Goal: Transaction & Acquisition: Purchase product/service

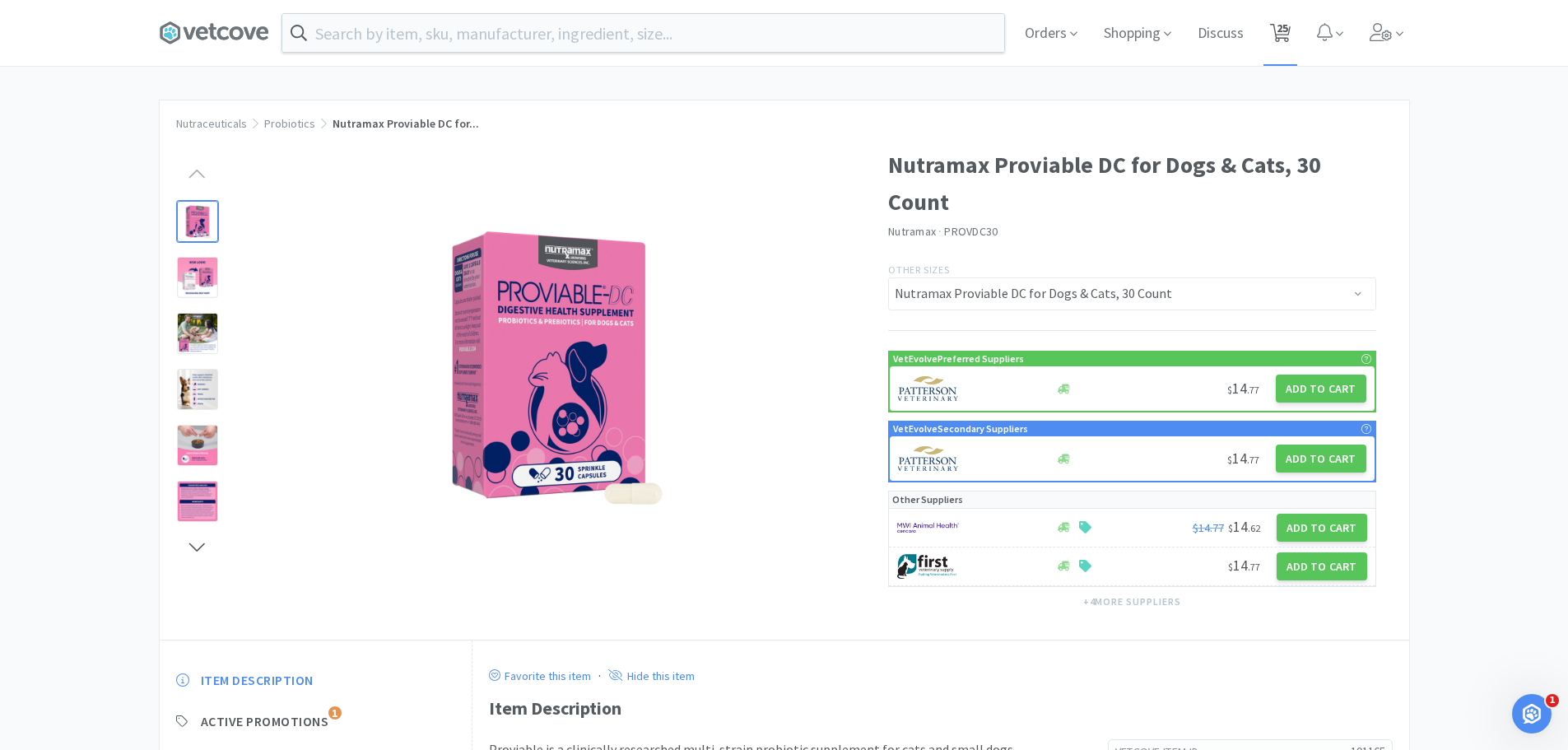
click at [1286, 26] on span "25" at bounding box center [1283, 28] width 12 height 66
select select "1"
select select "2"
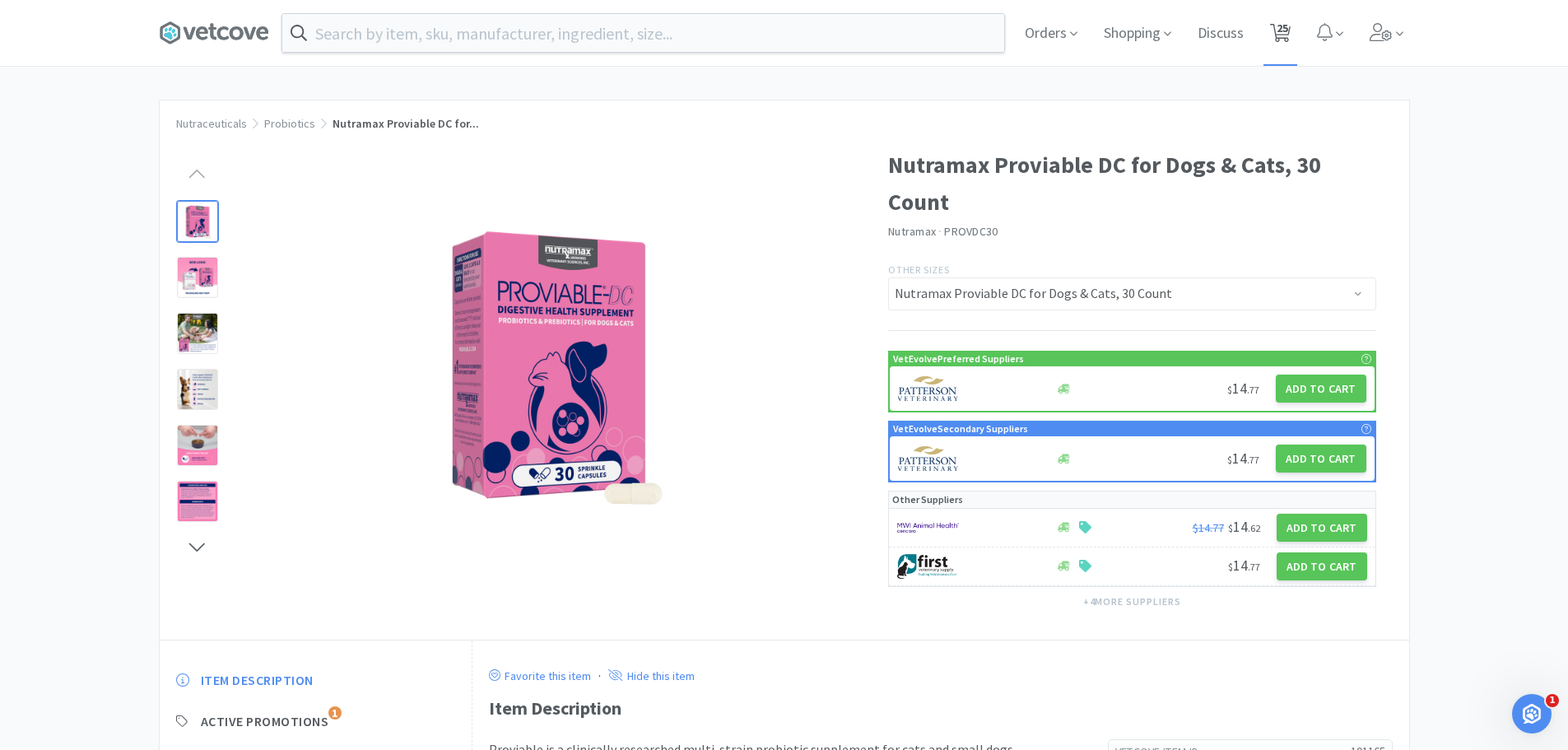
select select "1"
select select "2"
select select "1"
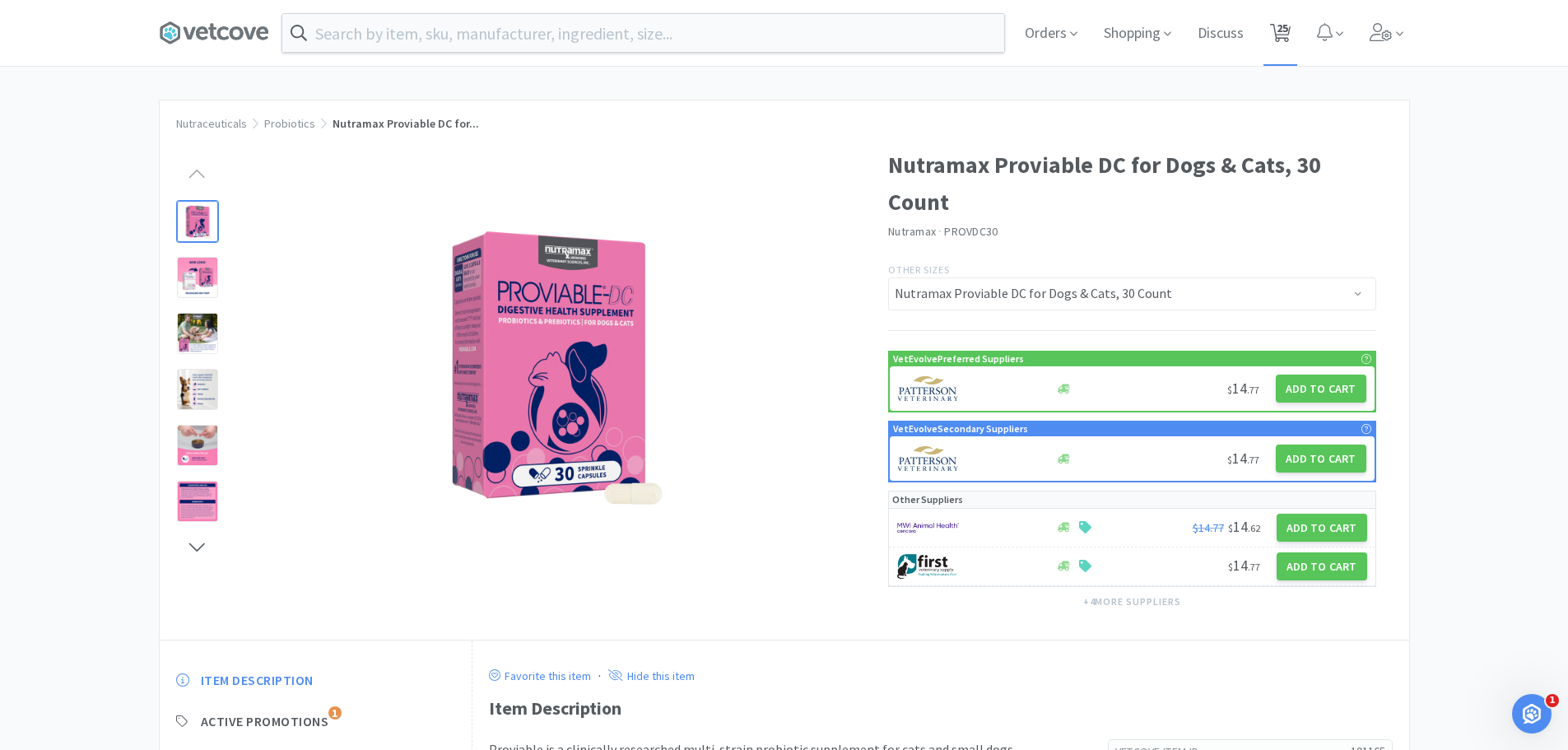
select select "1"
select select "6"
select select "2"
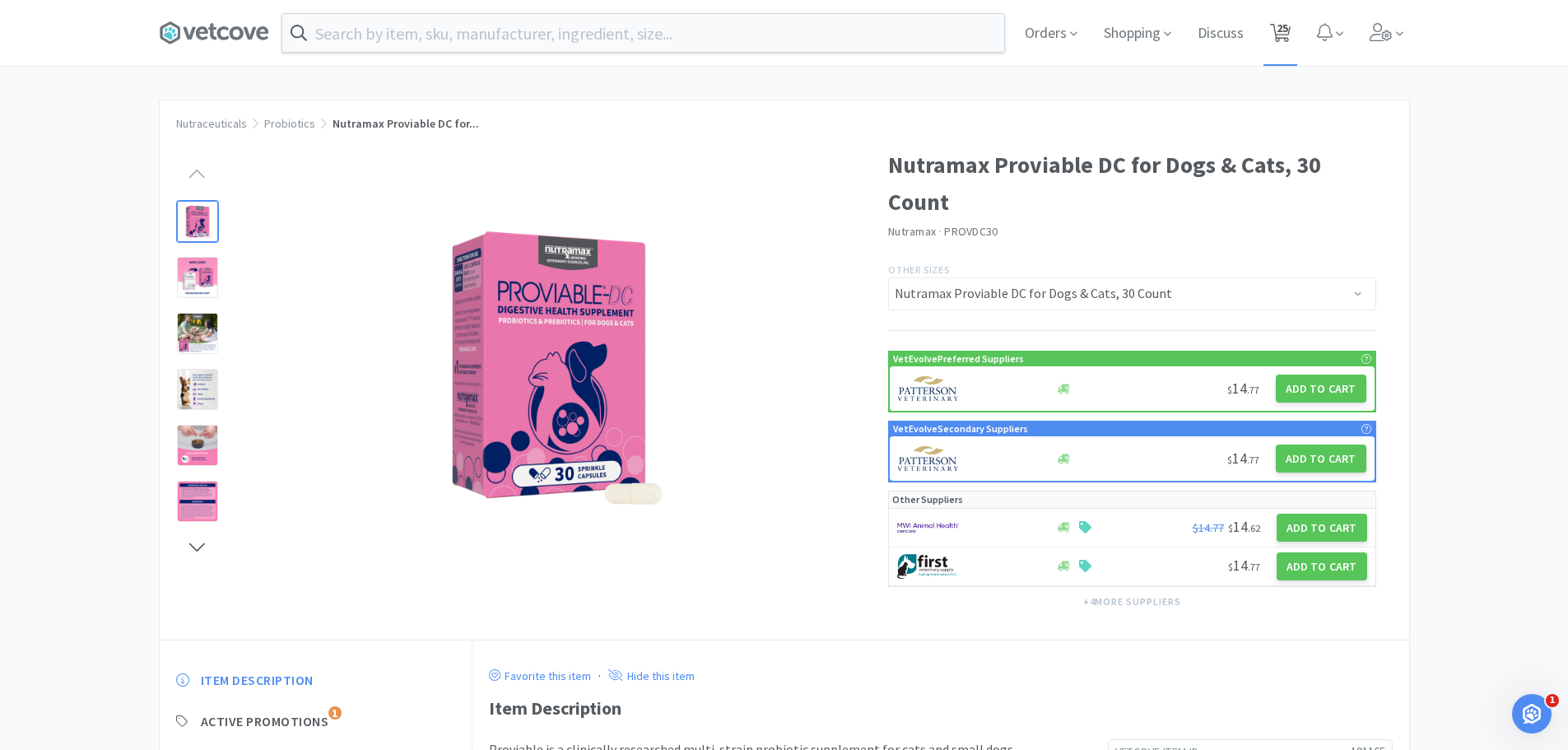
select select "1"
select select "2"
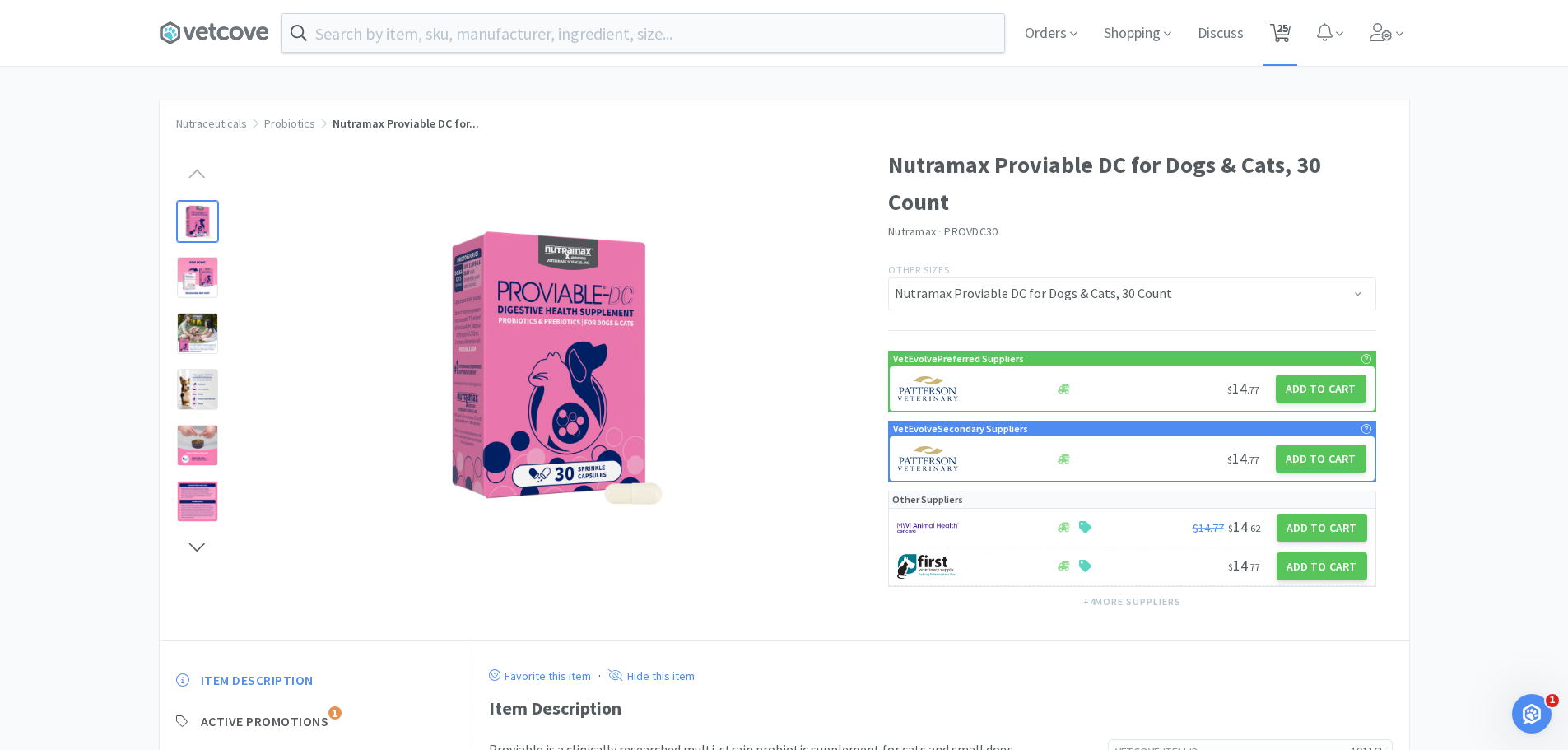
select select "1"
select select "2"
select select "3"
select select "1"
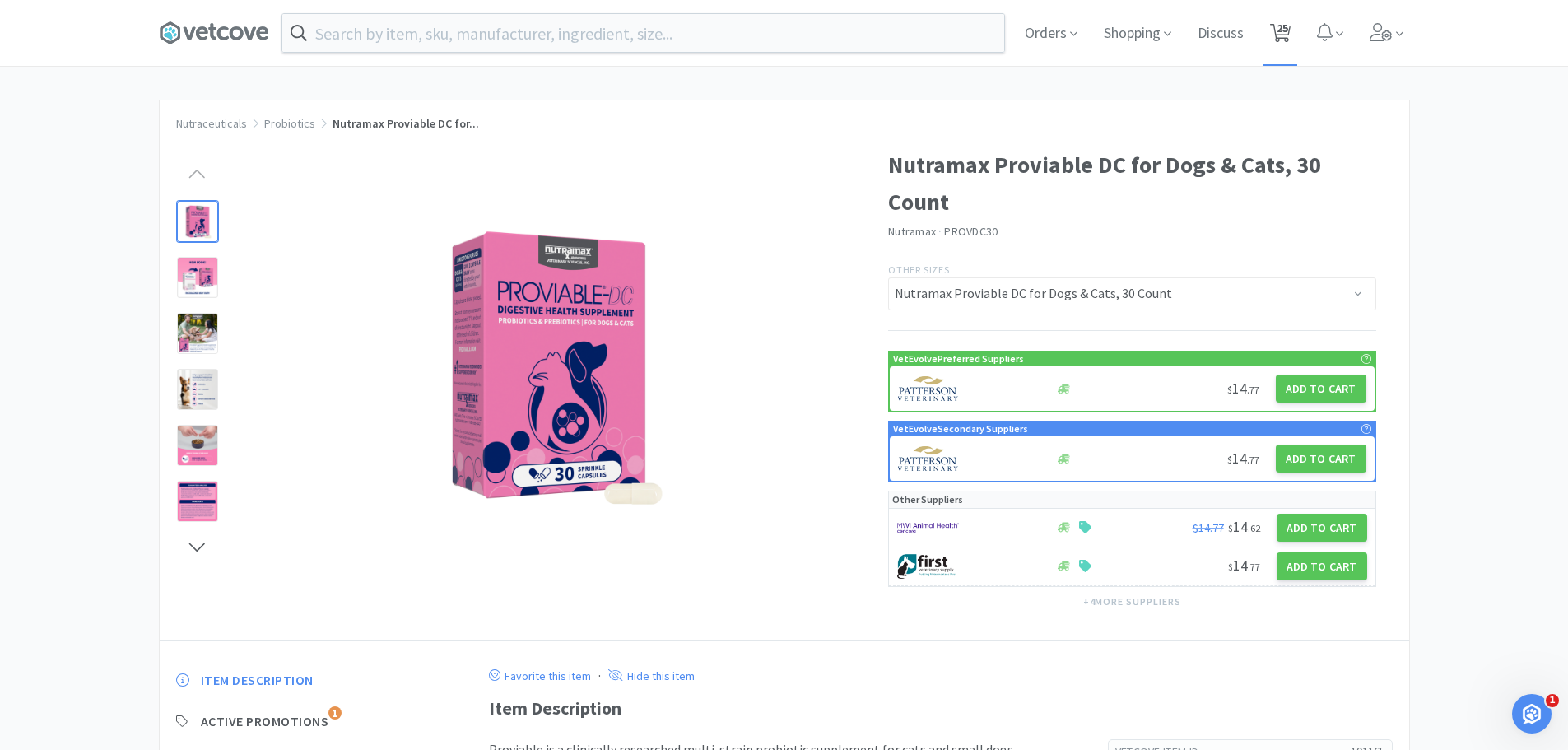
select select "1"
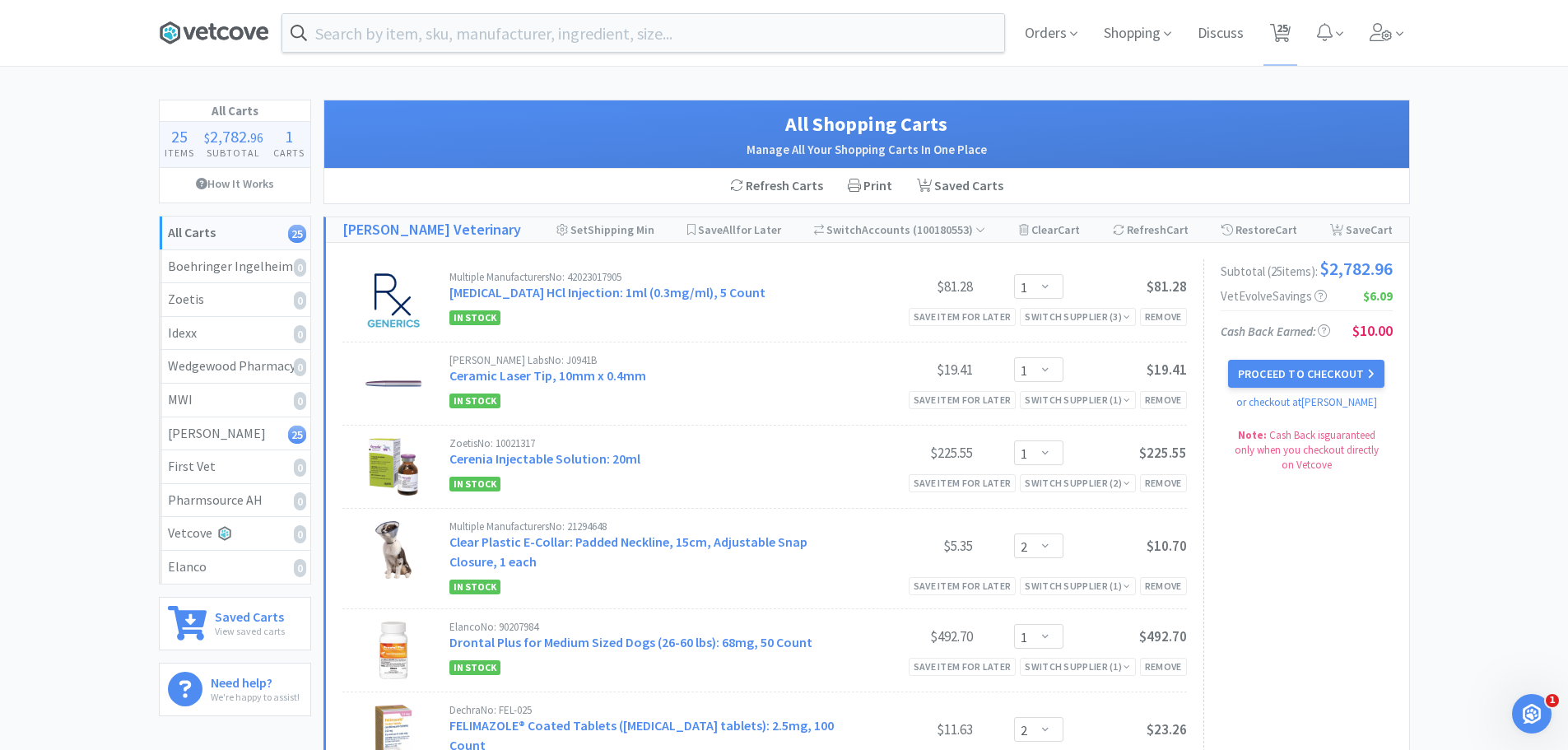
click at [211, 29] on icon at bounding box center [213, 33] width 8 height 17
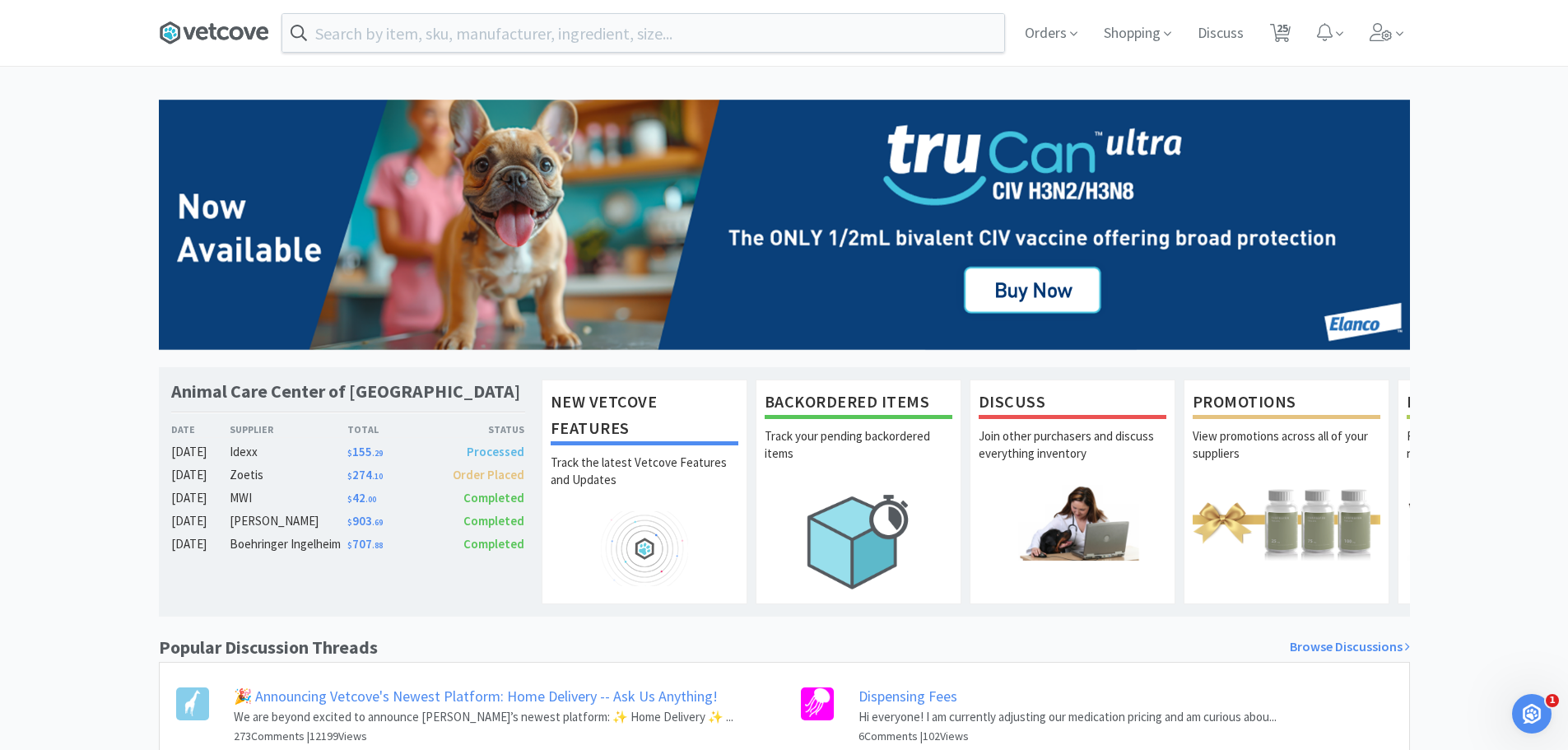
click at [208, 41] on icon at bounding box center [214, 33] width 110 height 25
